Goal: Check status: Check status

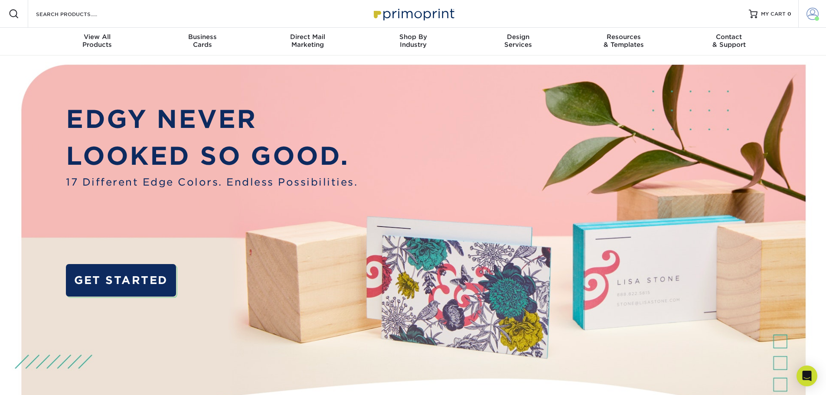
click at [812, 12] on span at bounding box center [813, 14] width 12 height 12
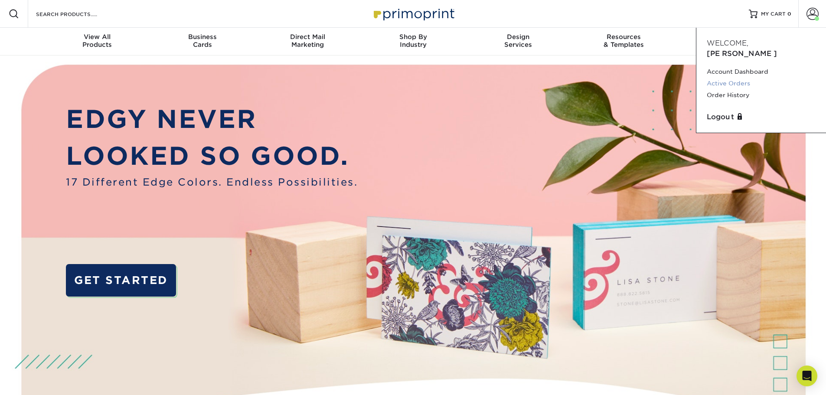
click at [735, 78] on link "Active Orders" at bounding box center [761, 84] width 109 height 12
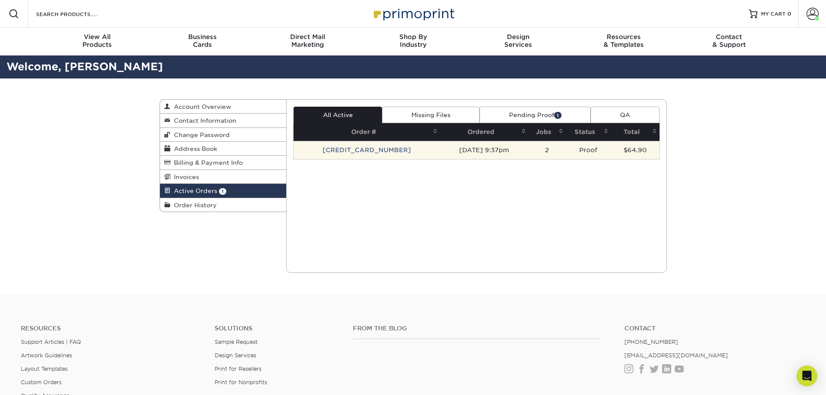
click at [457, 150] on td "[DATE] 9:37pm" at bounding box center [484, 150] width 89 height 18
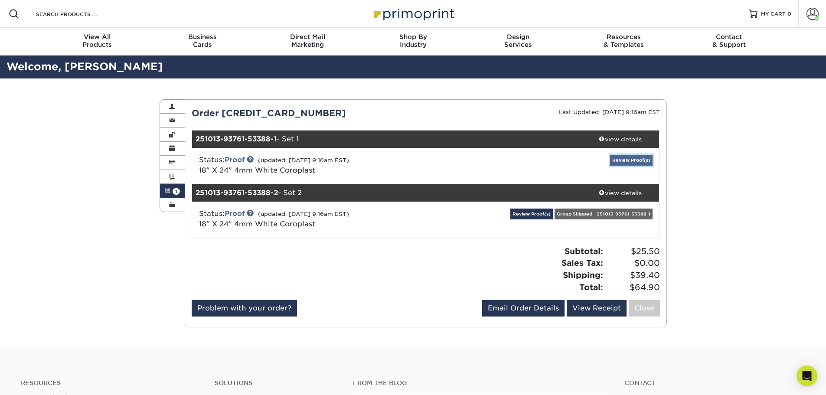
click at [620, 156] on link "Review Proof(s)" at bounding box center [631, 160] width 43 height 11
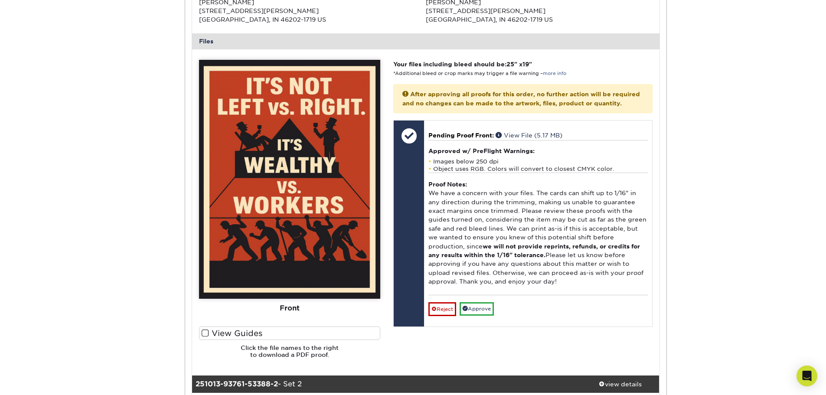
scroll to position [390, 0]
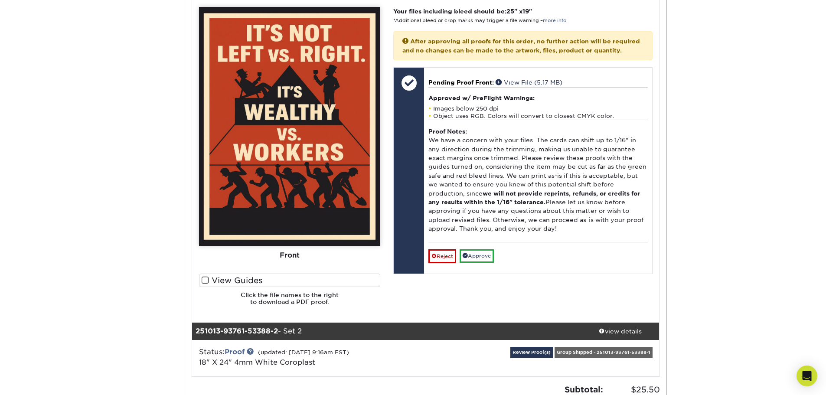
click at [282, 167] on img at bounding box center [289, 126] width 181 height 239
click at [280, 168] on img at bounding box center [289, 126] width 181 height 239
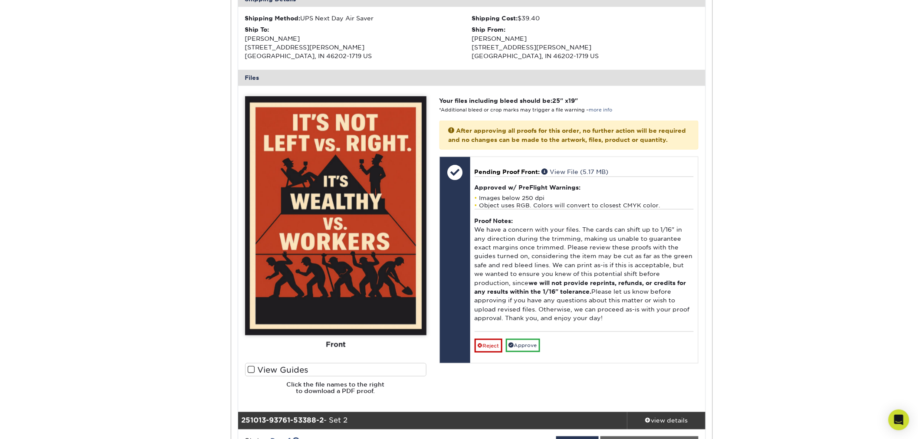
scroll to position [304, 0]
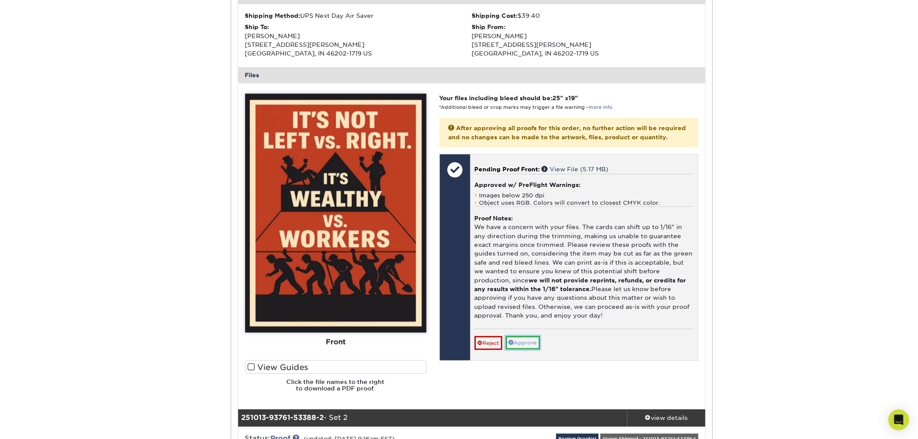
click at [517, 350] on link "Approve" at bounding box center [523, 342] width 34 height 13
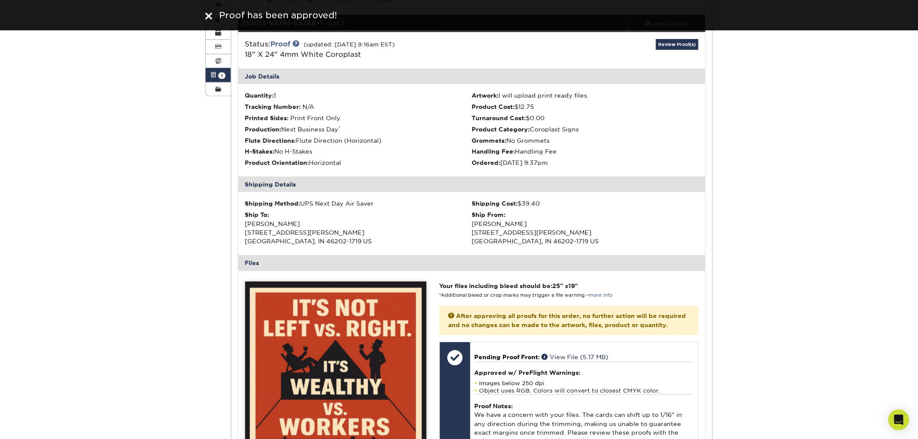
scroll to position [0, 0]
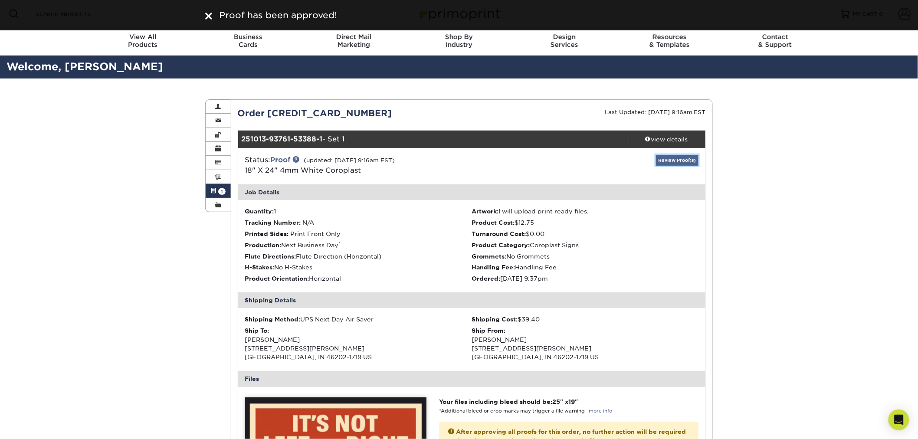
click at [662, 161] on link "Review Proof(s)" at bounding box center [677, 160] width 43 height 11
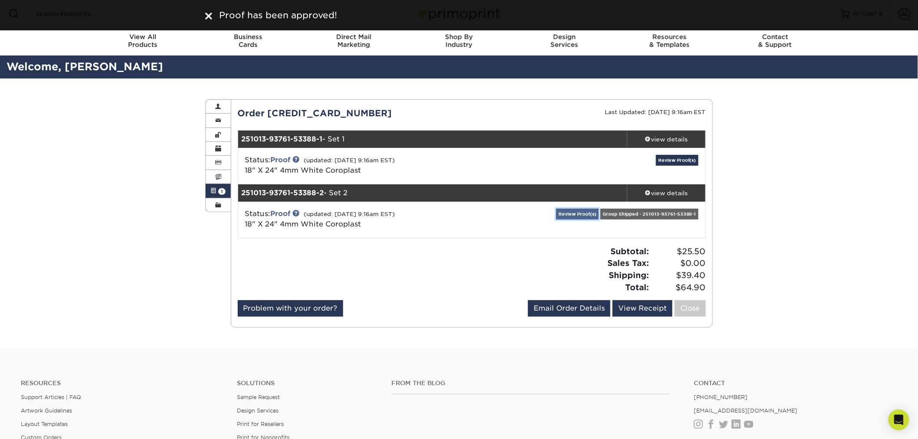
click at [572, 212] on link "Review Proof(s)" at bounding box center [577, 214] width 43 height 11
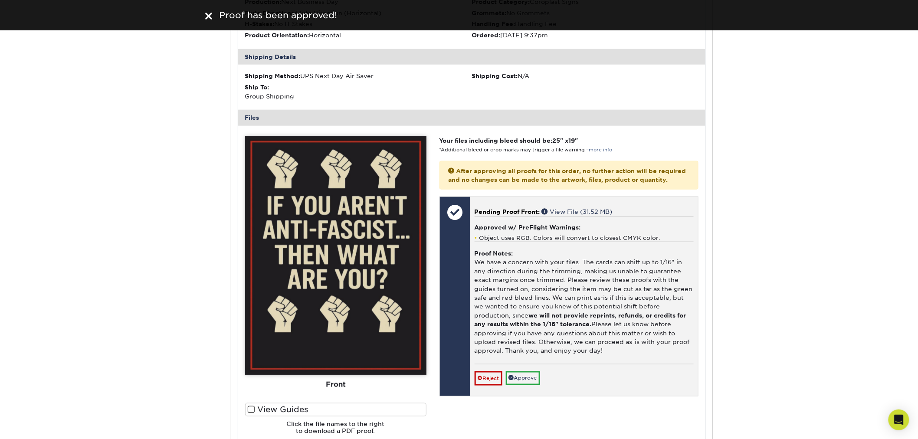
scroll to position [385, 0]
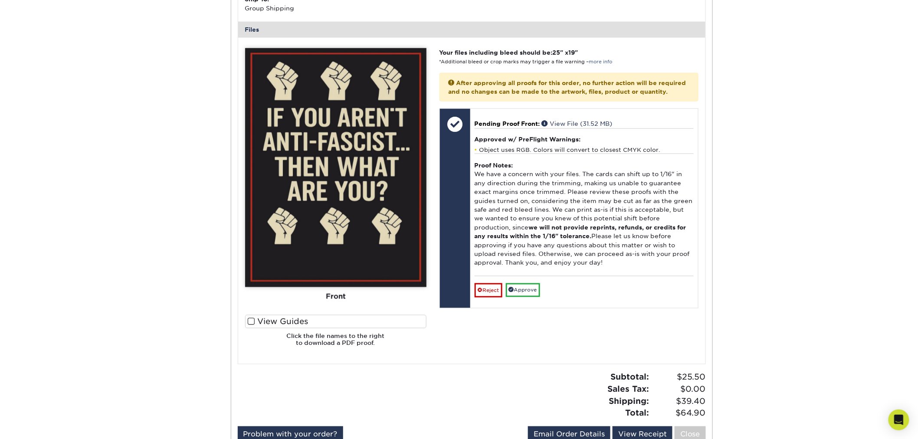
click at [345, 172] on img at bounding box center [335, 167] width 181 height 239
click at [351, 185] on img at bounding box center [335, 167] width 181 height 239
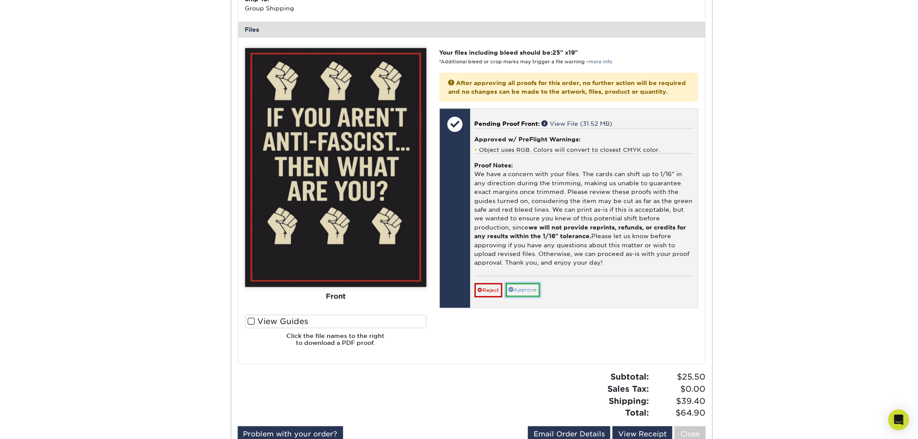
click at [531, 297] on link "Approve" at bounding box center [523, 289] width 34 height 13
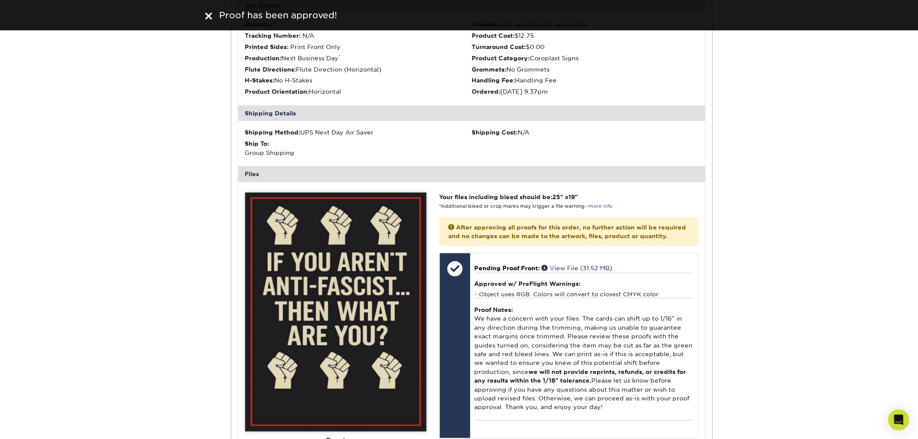
scroll to position [0, 0]
